Goal: Check status: Check status

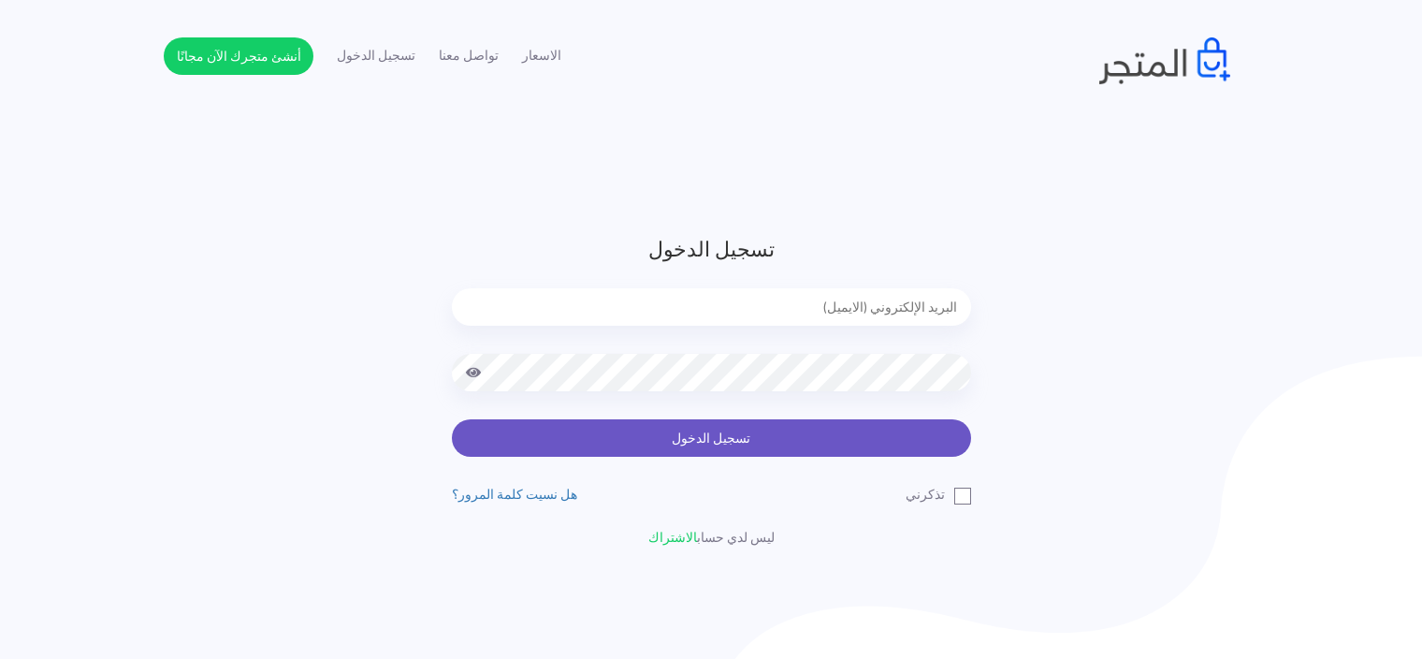
type input "[EMAIL_ADDRESS][DOMAIN_NAME]"
click at [850, 420] on button "تسجيل الدخول" at bounding box center [711, 437] width 519 height 37
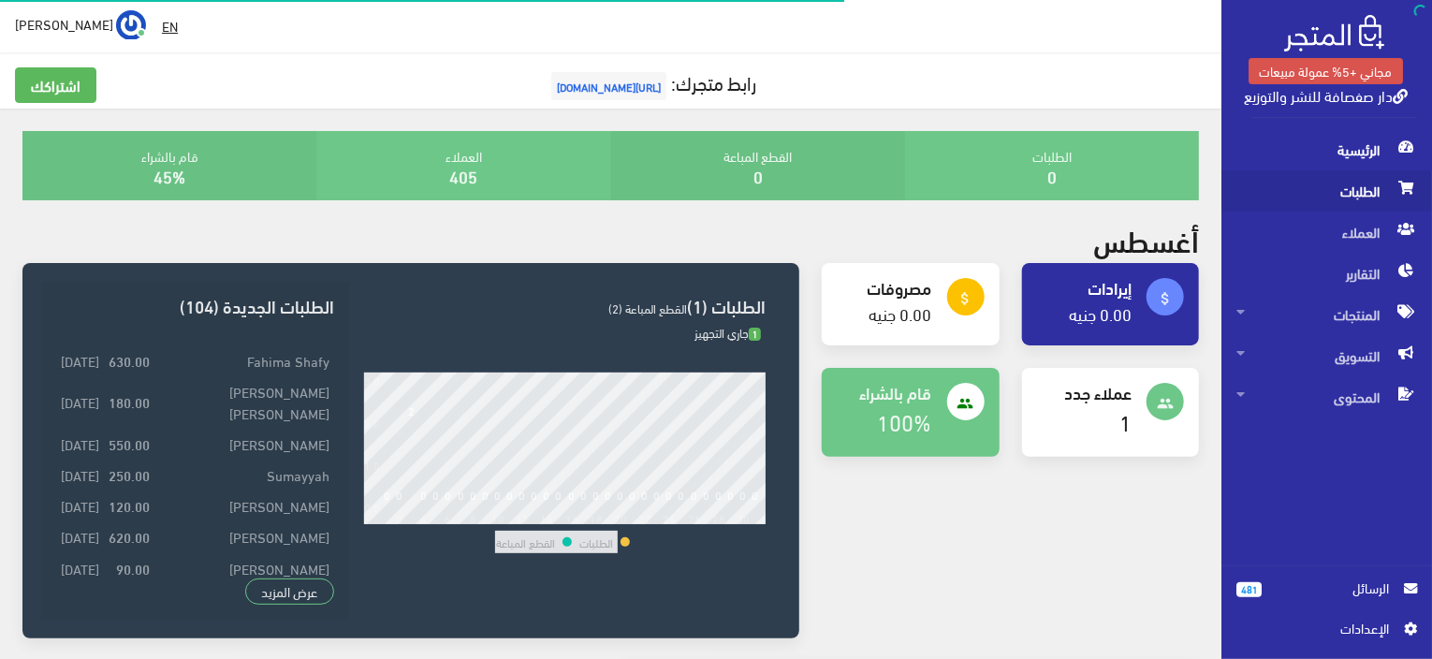
click at [1379, 200] on span "الطلبات" at bounding box center [1326, 190] width 181 height 41
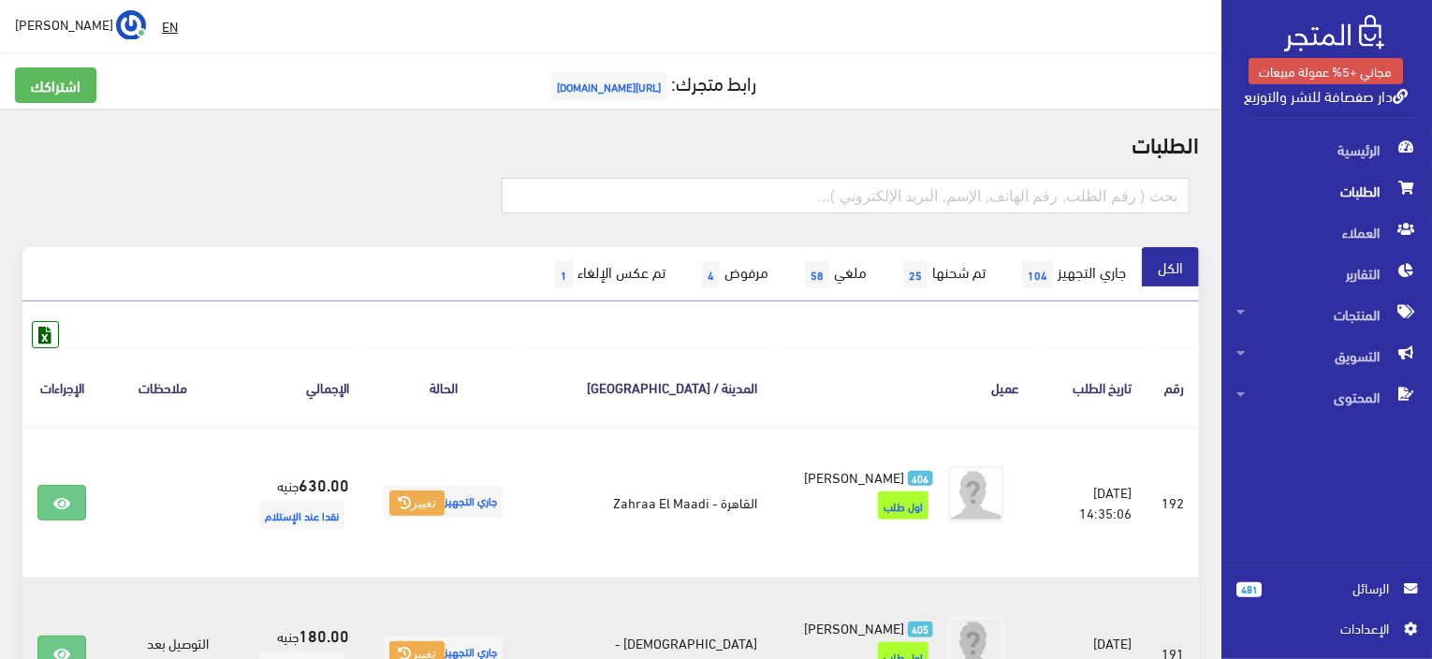
drag, startPoint x: 984, startPoint y: 583, endPoint x: 929, endPoint y: 580, distance: 54.3
click at [932, 580] on td "405 محمد على اول طلب" at bounding box center [903, 652] width 261 height 151
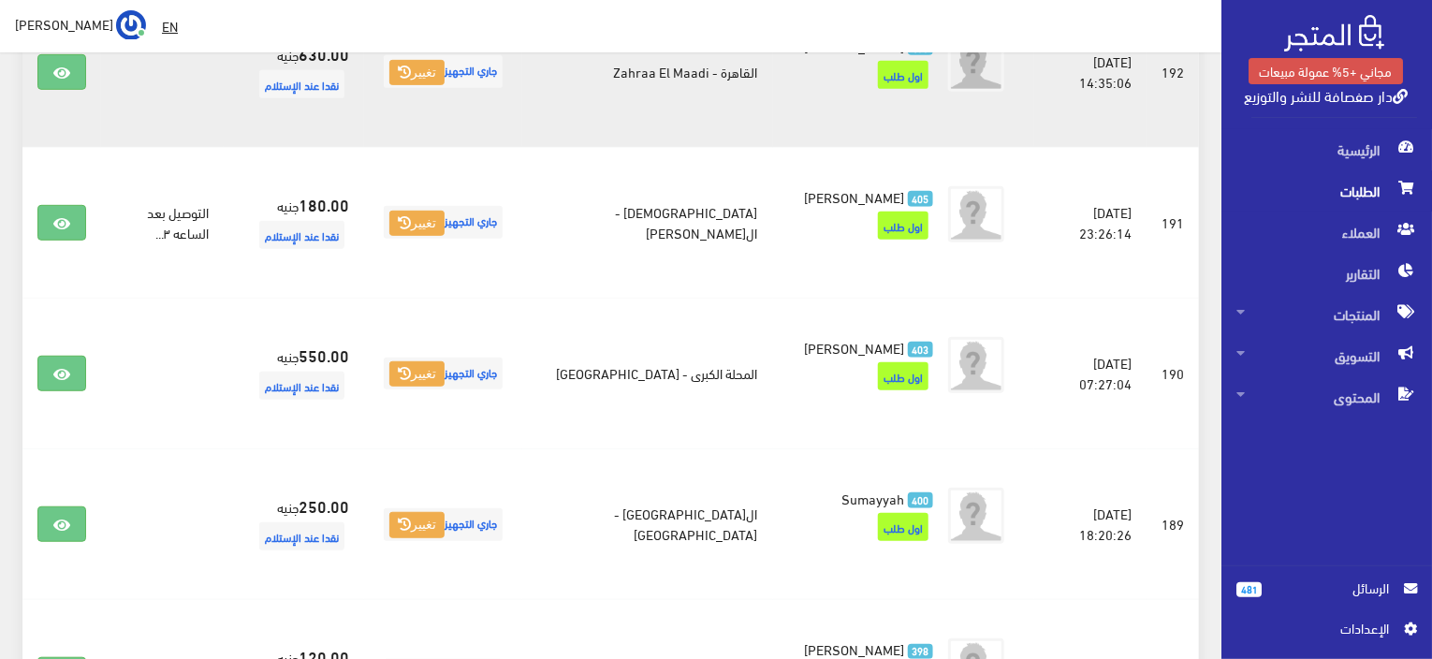
scroll to position [374, 0]
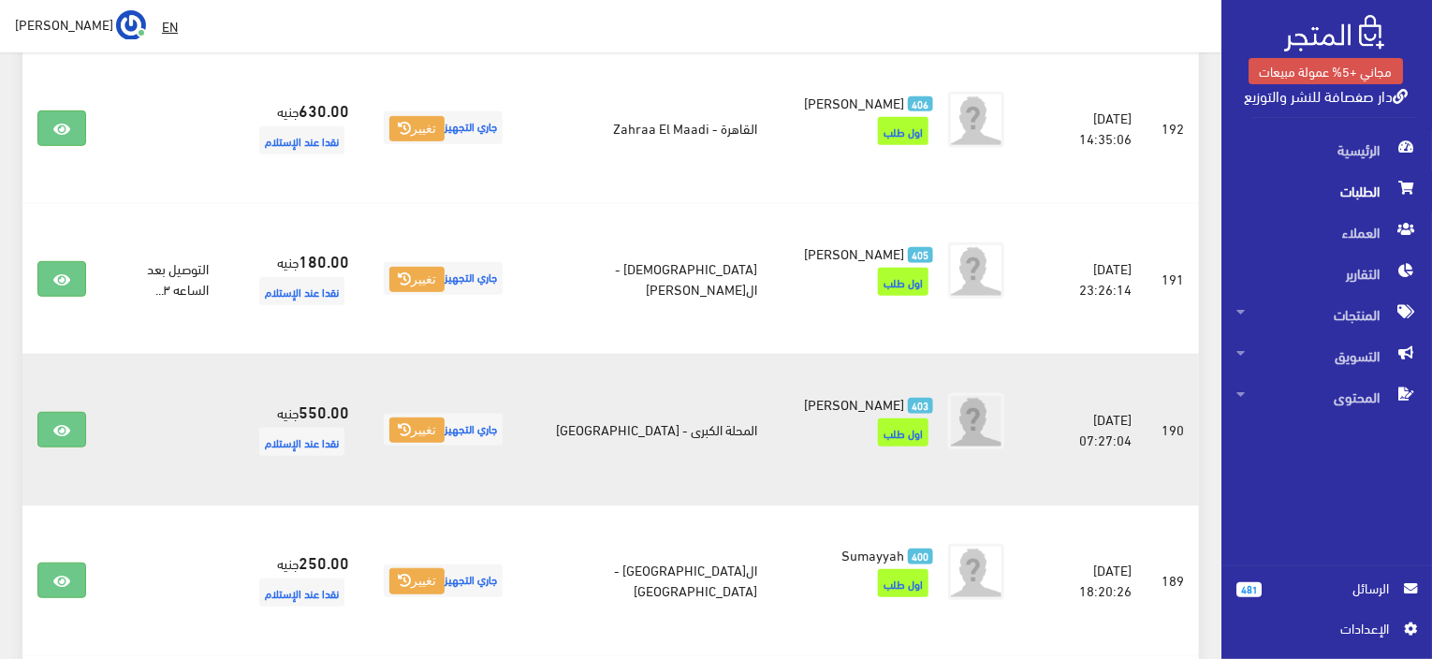
drag, startPoint x: 841, startPoint y: 491, endPoint x: 757, endPoint y: 339, distance: 174.2
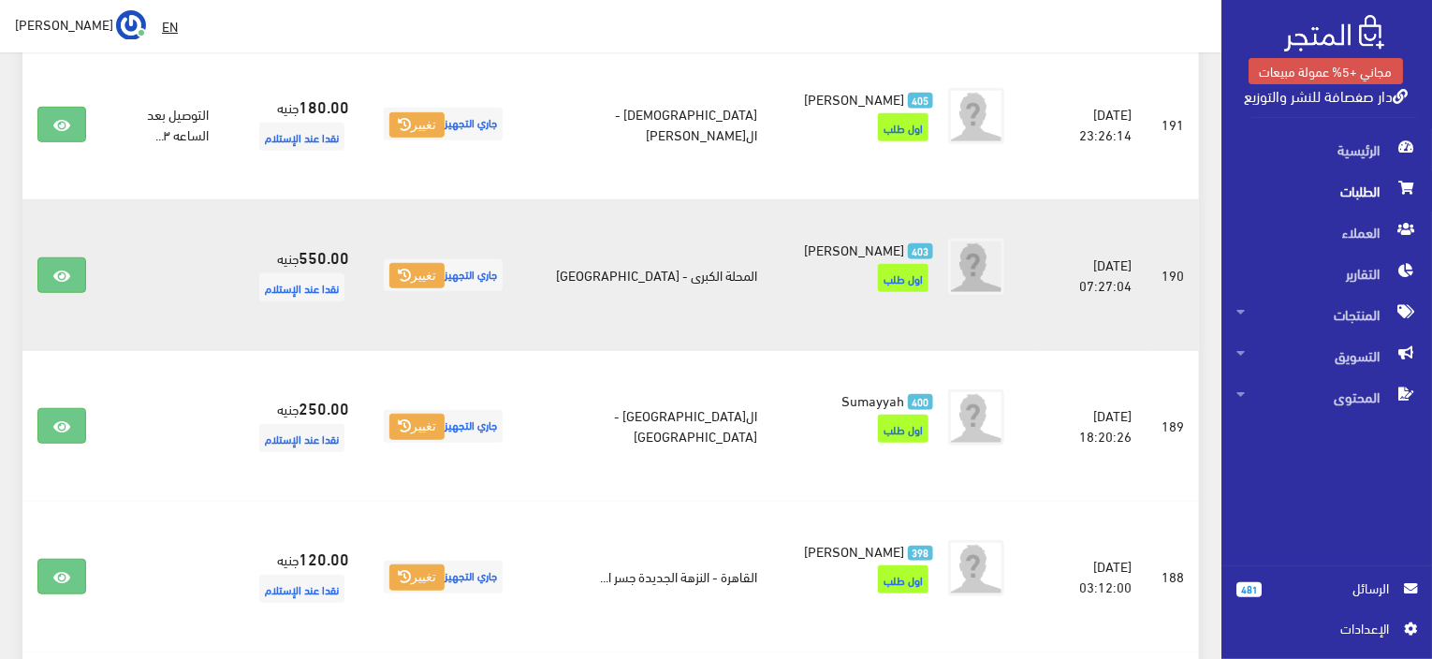
click at [773, 339] on td "403 محمد قطب اول طلب" at bounding box center [903, 274] width 261 height 151
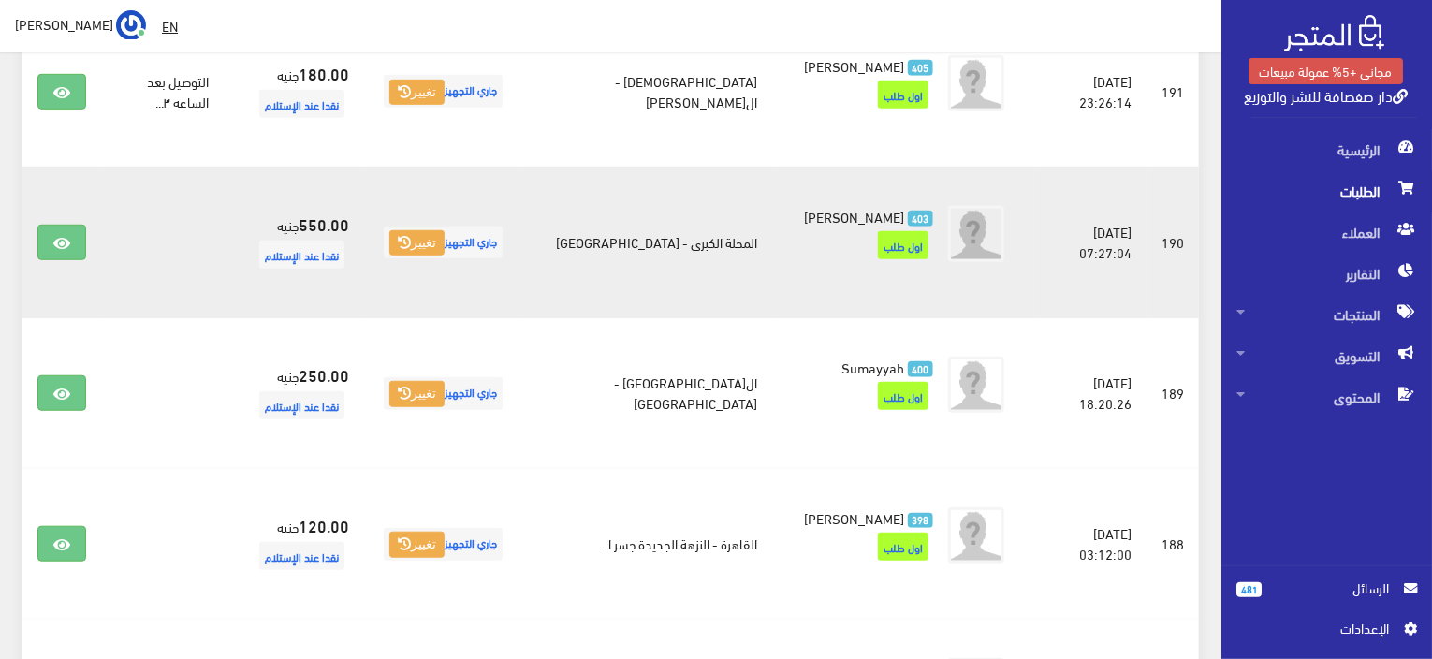
click at [773, 339] on td "400 Sumayyah اول طلب" at bounding box center [903, 393] width 261 height 151
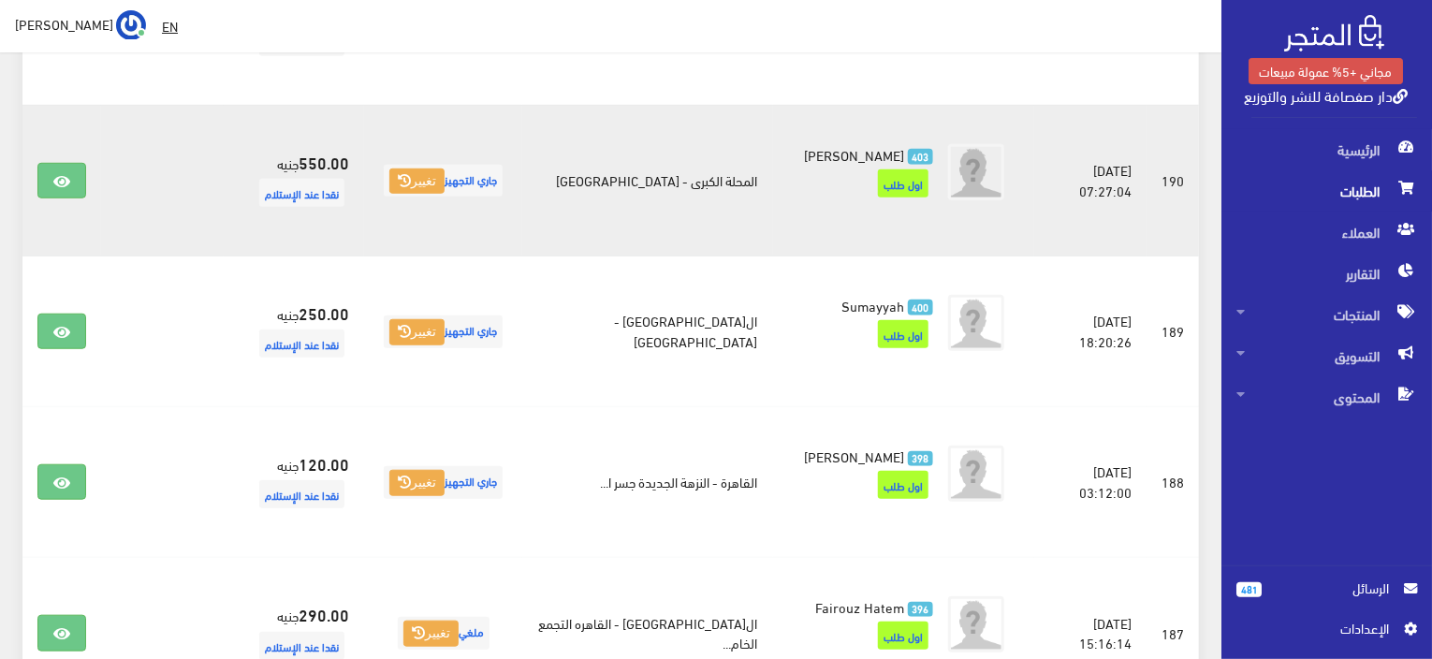
scroll to position [655, 0]
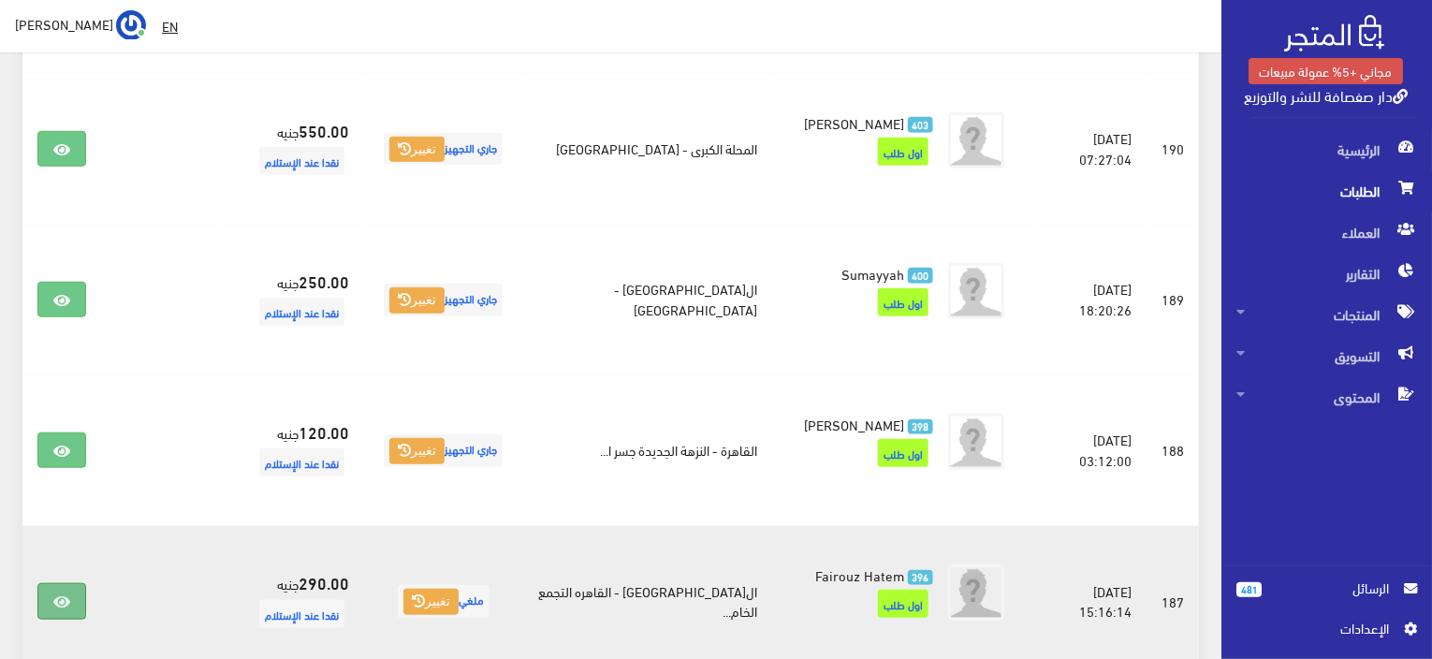
click at [66, 604] on icon at bounding box center [61, 601] width 17 height 15
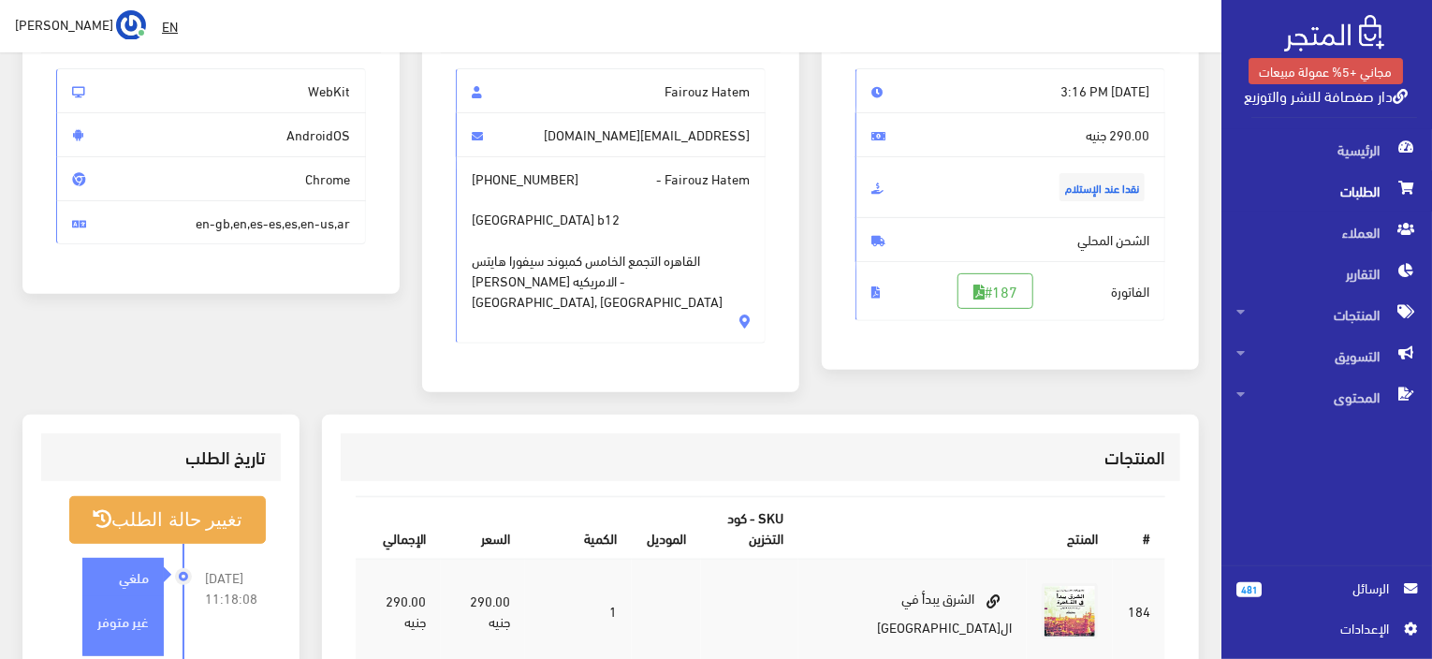
scroll to position [187, 0]
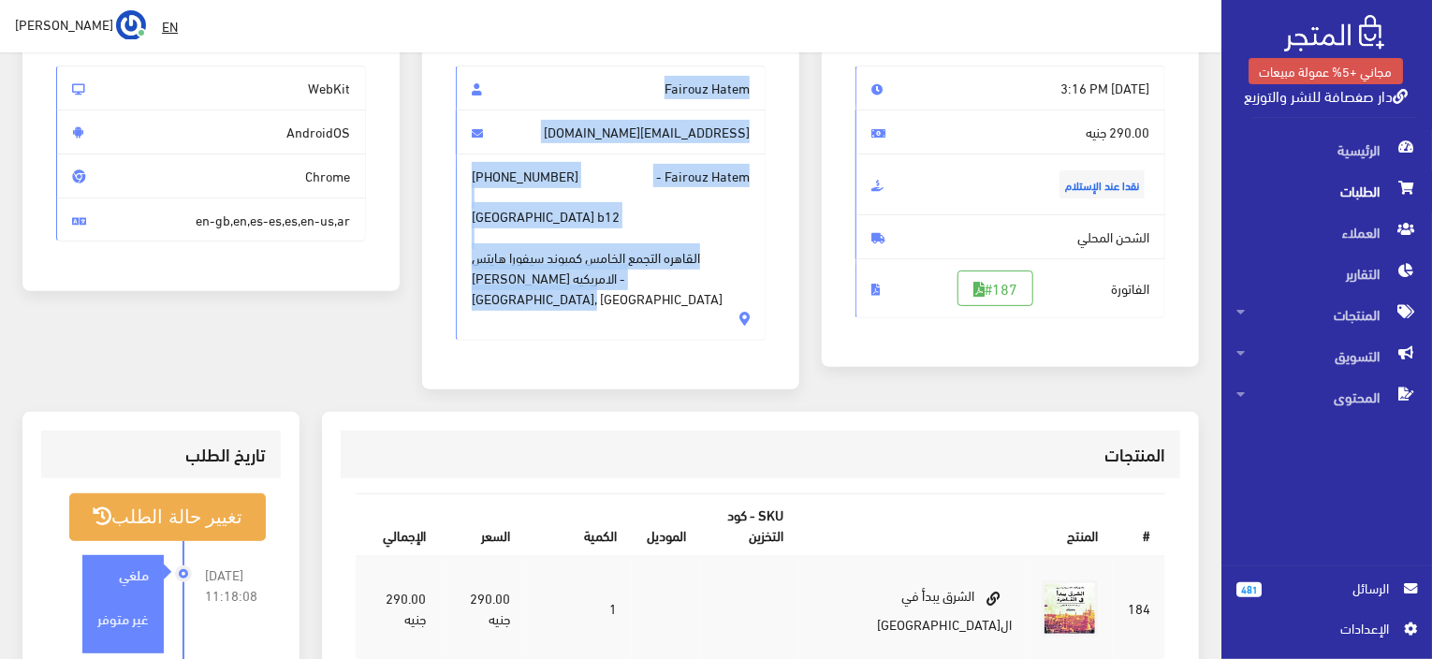
drag, startPoint x: 733, startPoint y: 168, endPoint x: 624, endPoint y: 353, distance: 213.9
click at [624, 353] on div "بيانات العميل Fairouz Hatem fairouz.hatem@gmail.com Fairouz Hatem - +2010063286…" at bounding box center [610, 187] width 377 height 405
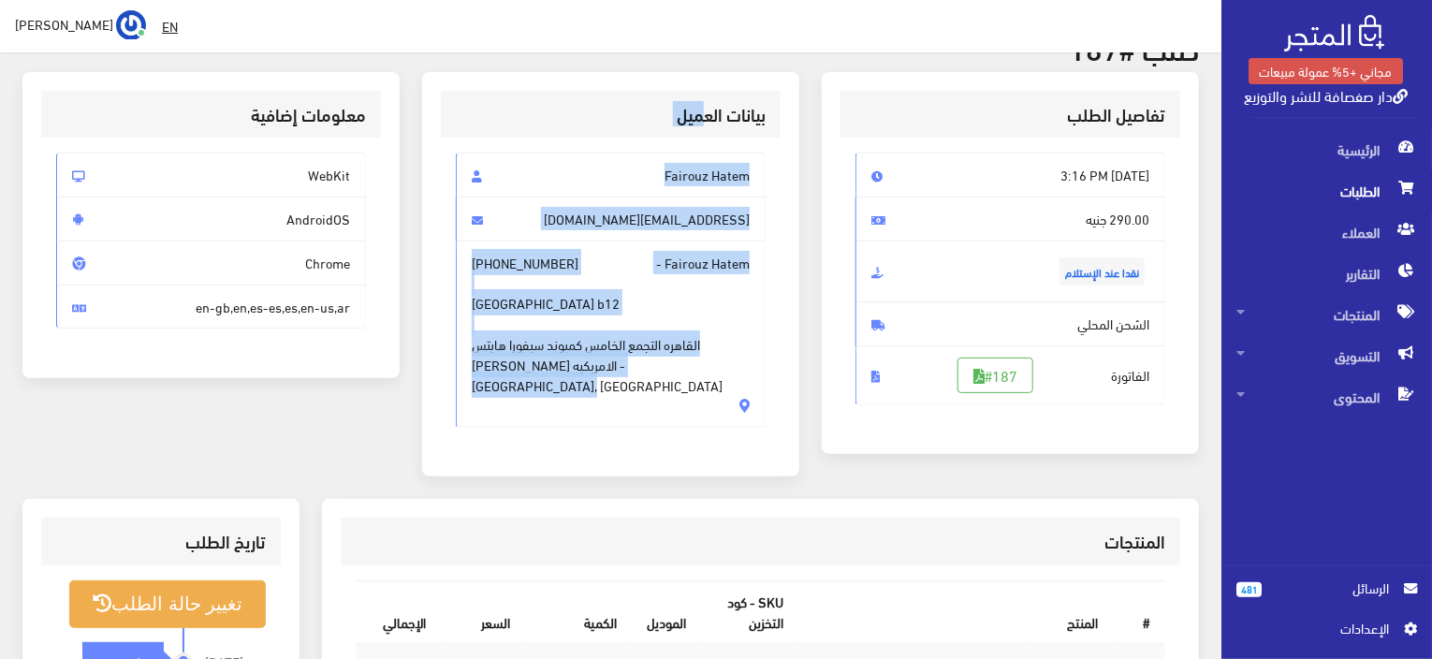
scroll to position [0, 0]
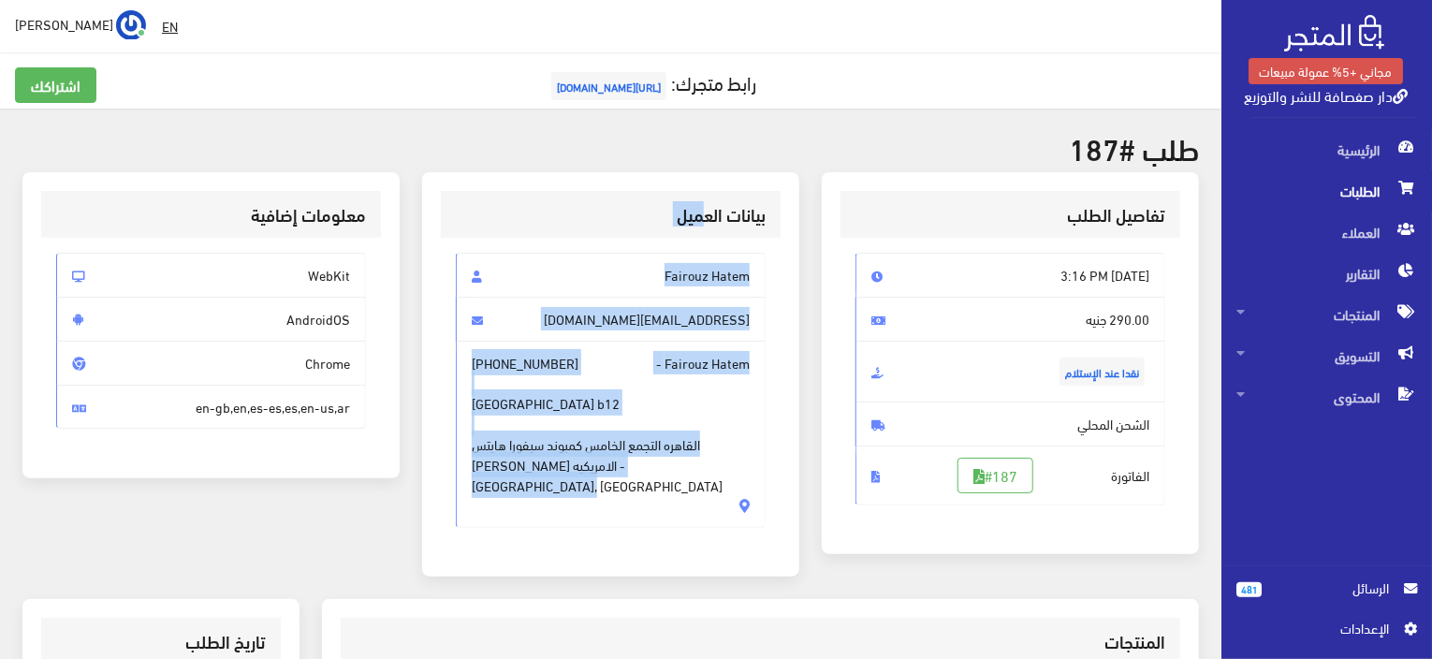
click at [602, 429] on span "Auc avenue sephora heights b12 القاهره التجمع الخامس كمبوند سيفورا هايتس خلف ال…" at bounding box center [611, 434] width 278 height 123
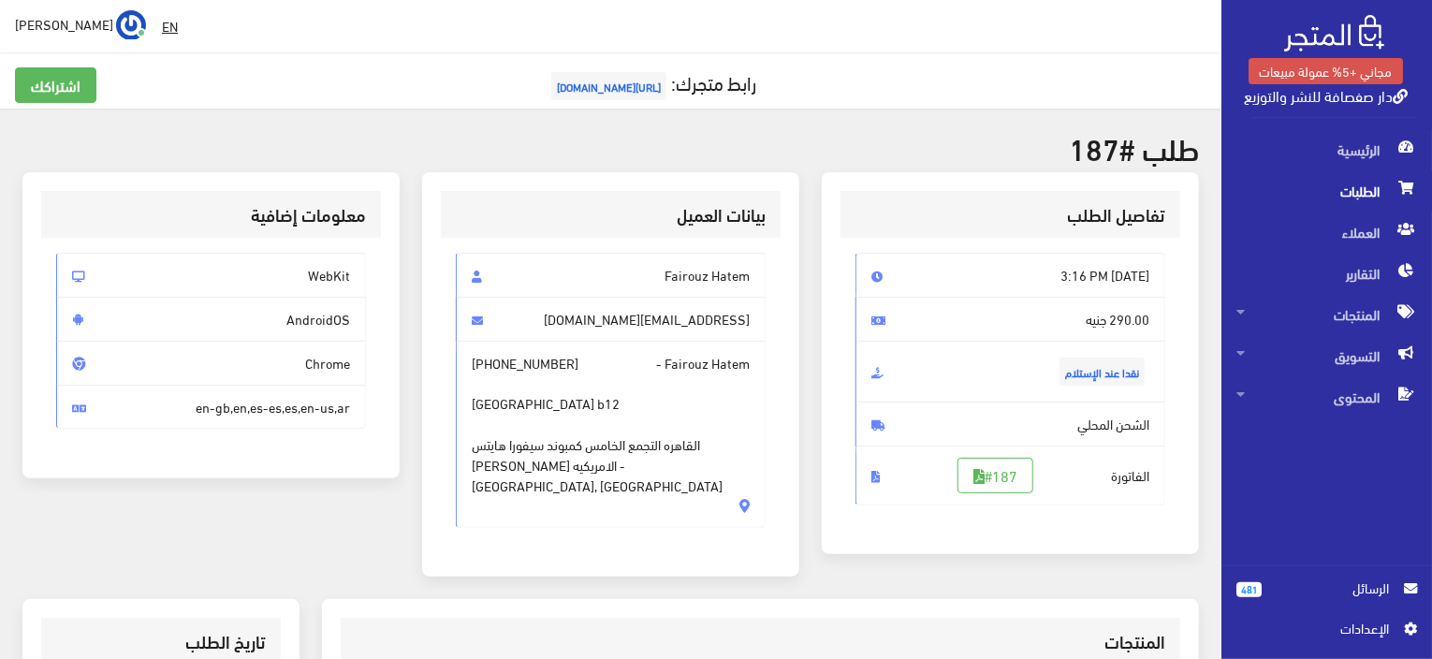
drag, startPoint x: 355, startPoint y: 86, endPoint x: 307, endPoint y: 118, distance: 57.4
click at [307, 118] on div "اشتراكك رابط متجرك: https://sefsafa.almatjar.store" at bounding box center [611, 95] width 1214 height 57
